Goal: Task Accomplishment & Management: Manage account settings

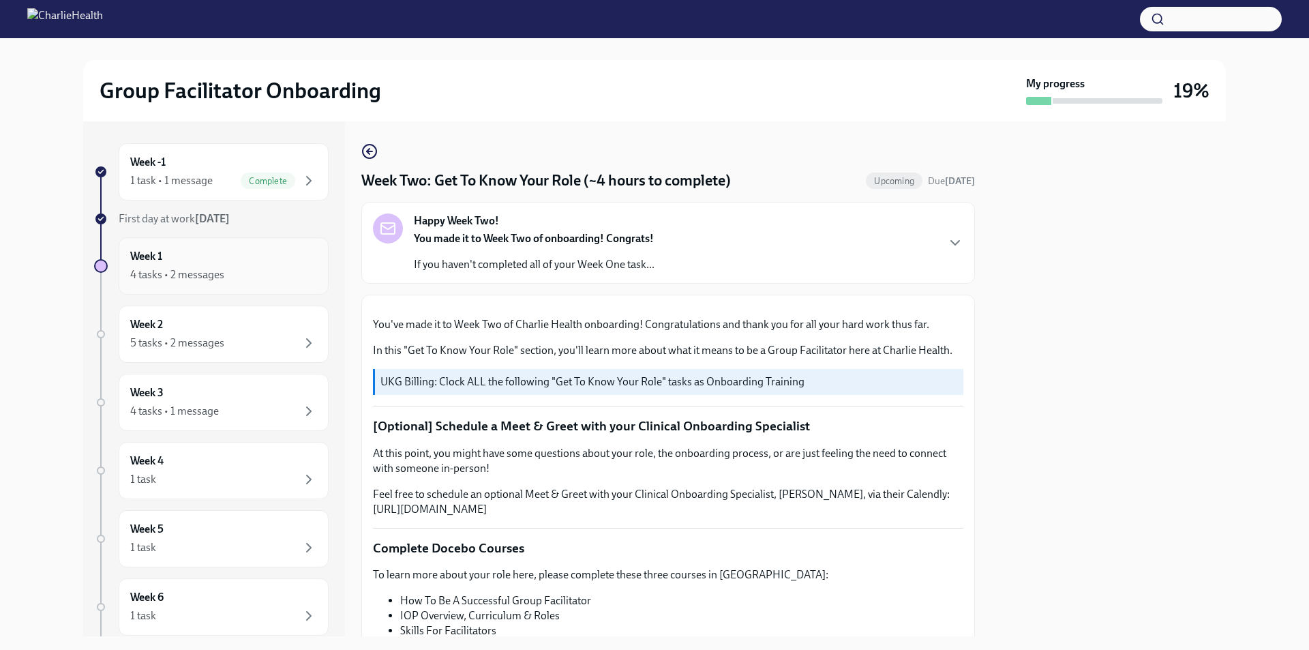
click at [202, 271] on div "4 tasks • 2 messages" at bounding box center [177, 274] width 94 height 15
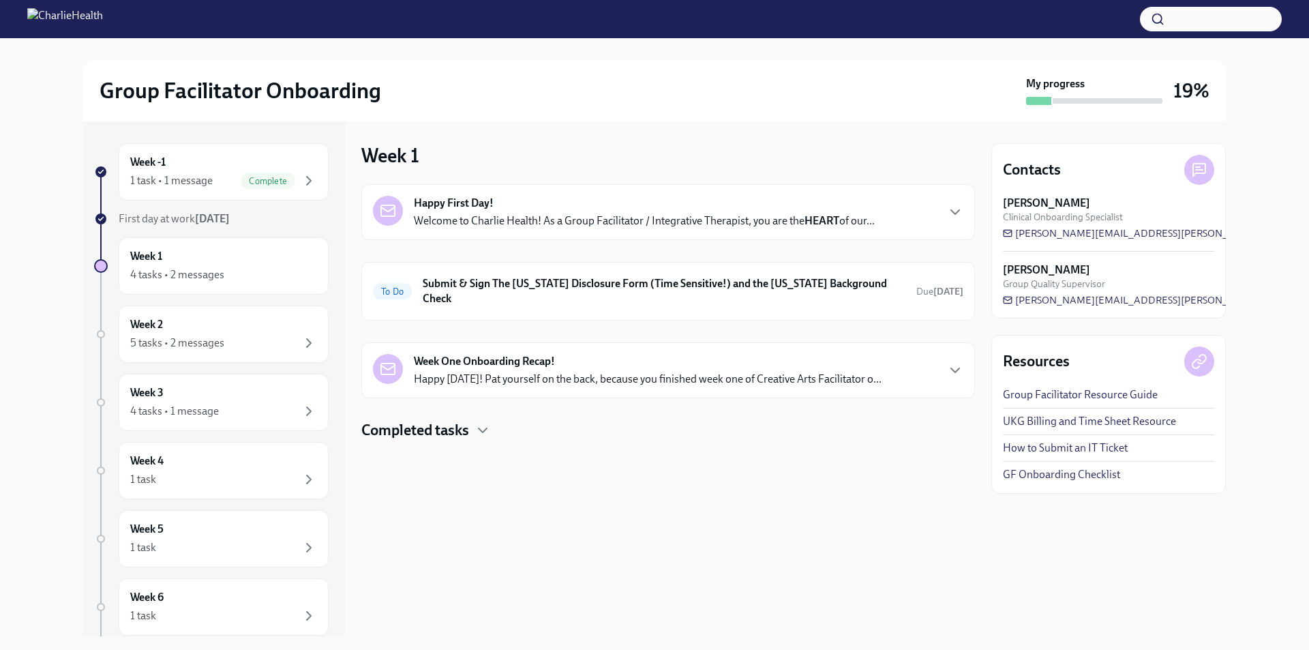
click at [498, 380] on div "Week One Onboarding Recap! Happy [DATE]! Pat yourself on the back, because you …" at bounding box center [667, 370] width 613 height 56
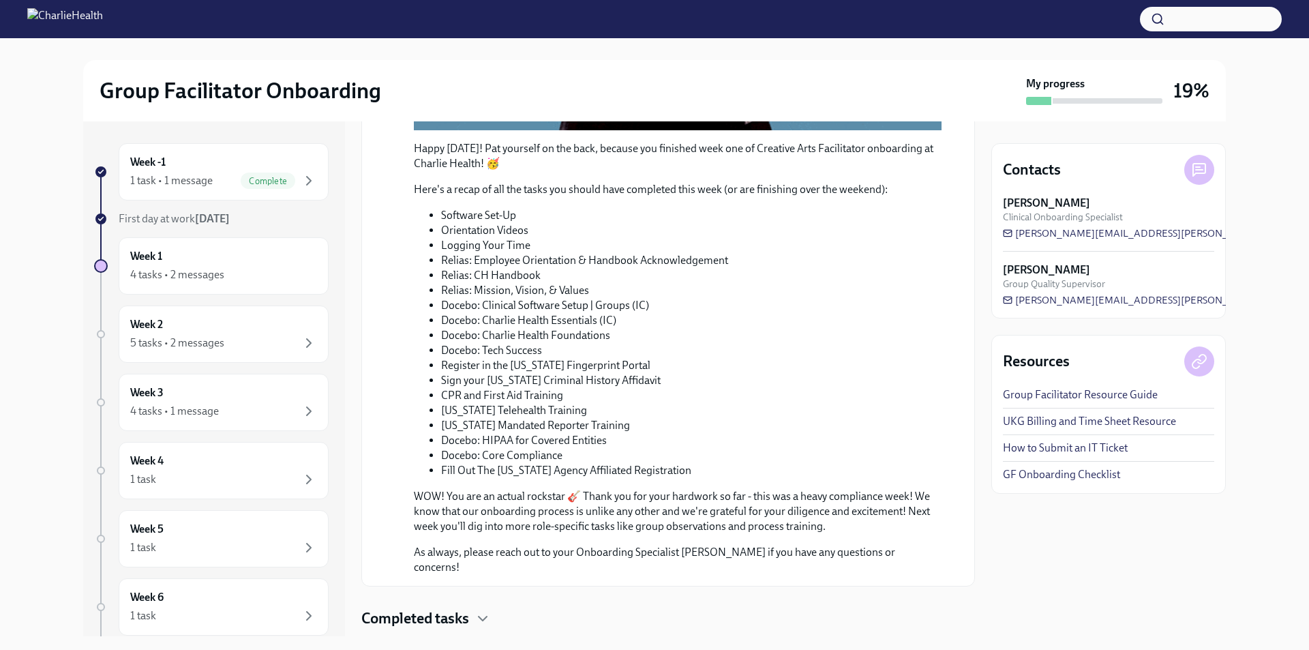
scroll to position [596, 0]
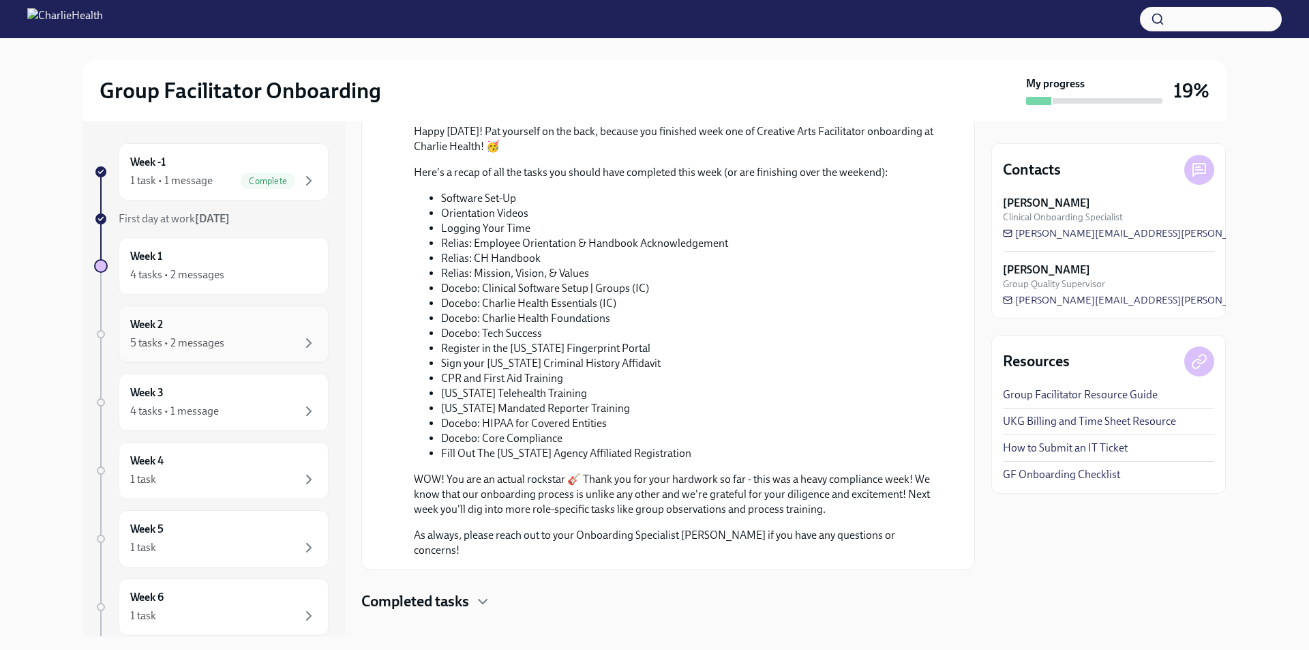
click at [204, 344] on div "5 tasks • 2 messages" at bounding box center [177, 342] width 94 height 15
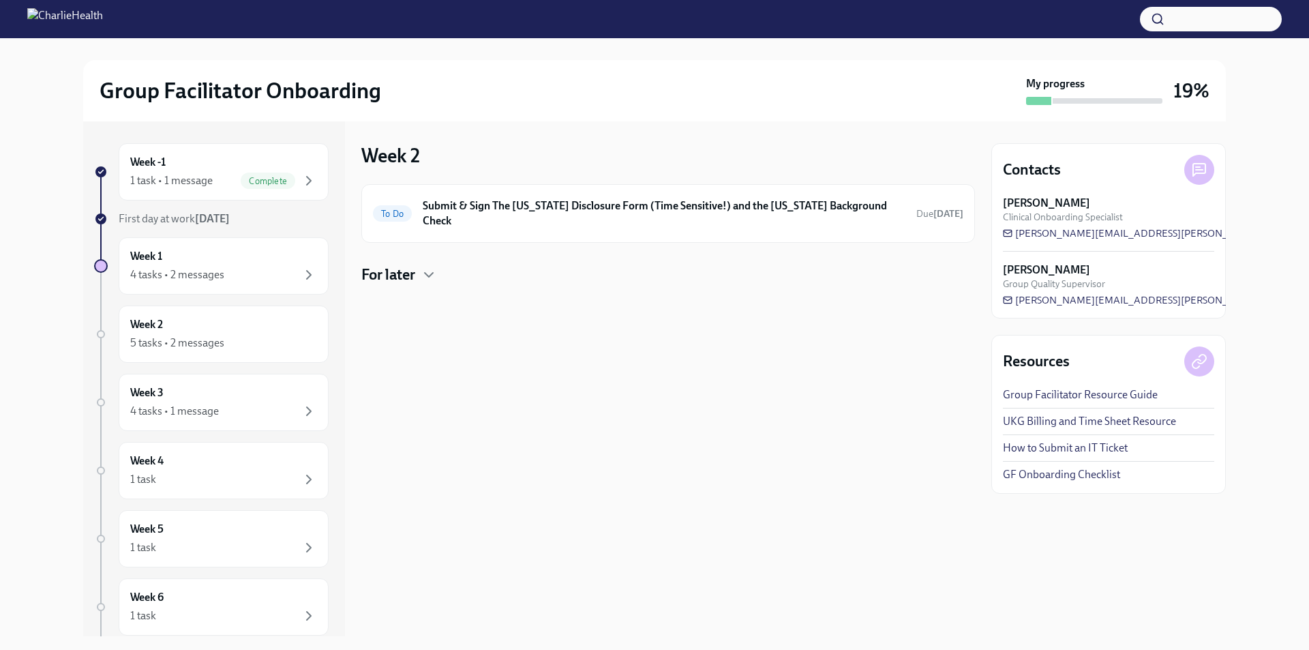
click at [405, 249] on div "To Do Submit & Sign The [US_STATE] Disclosure Form (Time Sensitive!) and the [U…" at bounding box center [667, 234] width 613 height 101
click at [405, 264] on h4 "For later" at bounding box center [388, 274] width 54 height 20
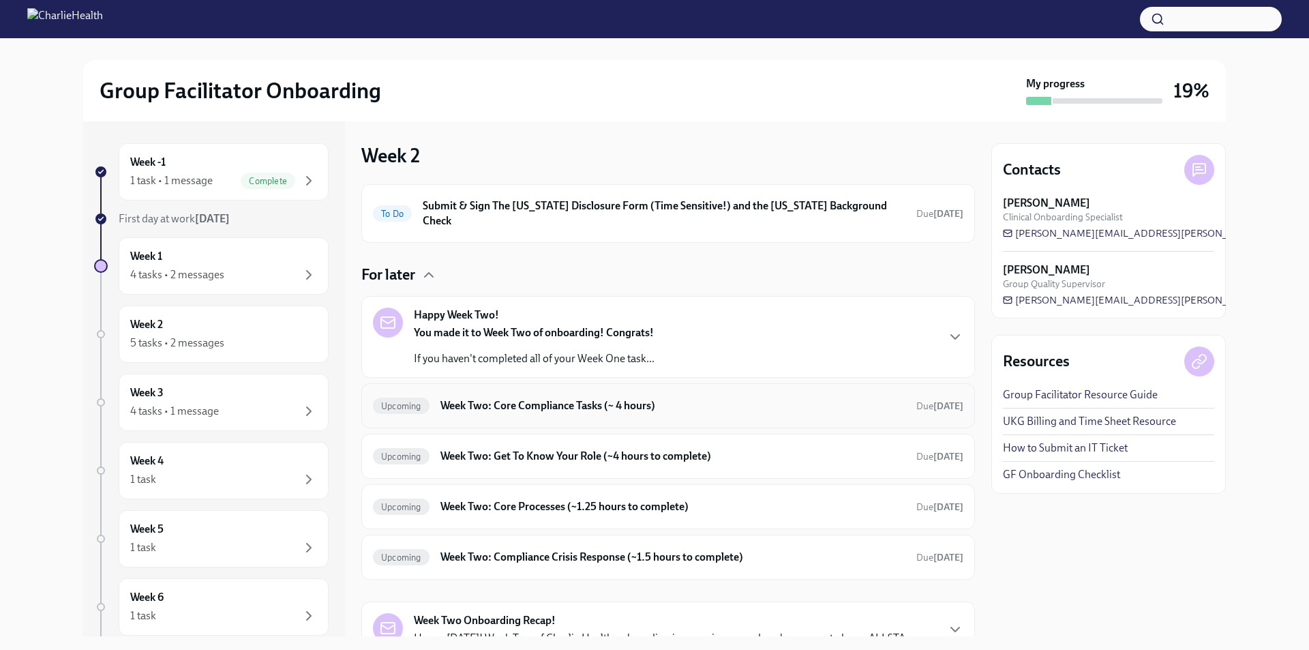
click at [515, 401] on div "Upcoming Week Two: Core Compliance Tasks (~ 4 hours) Due [DATE]" at bounding box center [668, 406] width 590 height 22
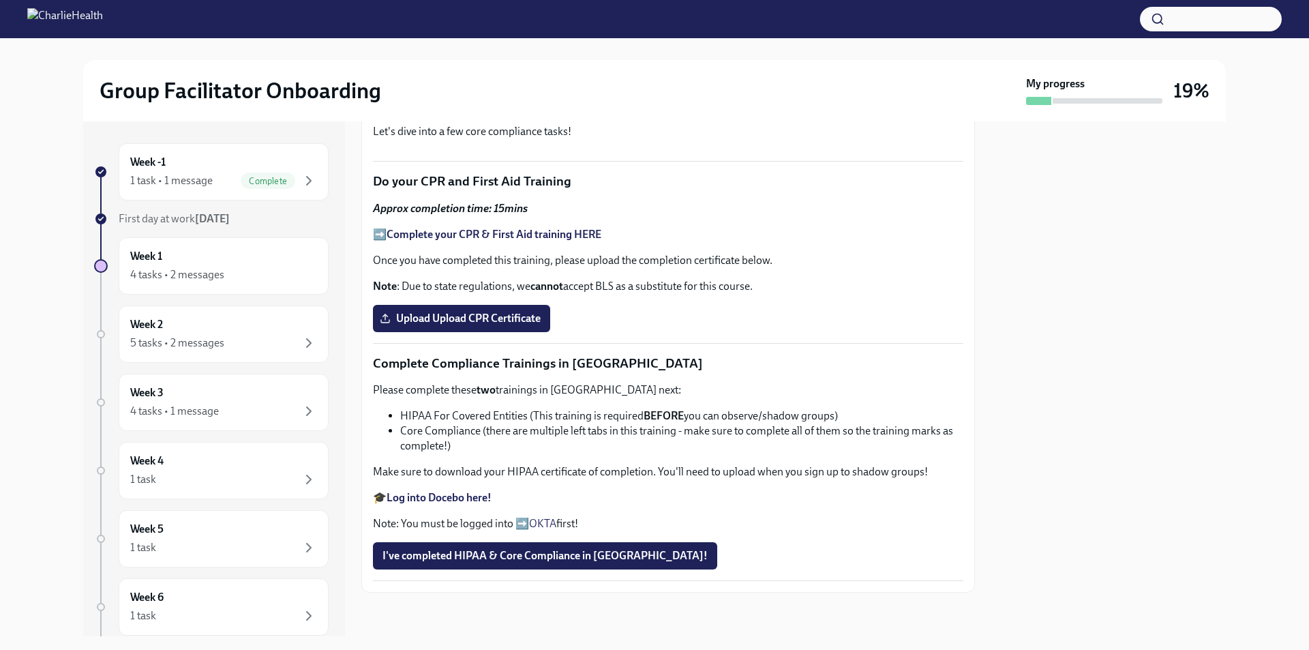
scroll to position [762, 0]
